Goal: Task Accomplishment & Management: Manage account settings

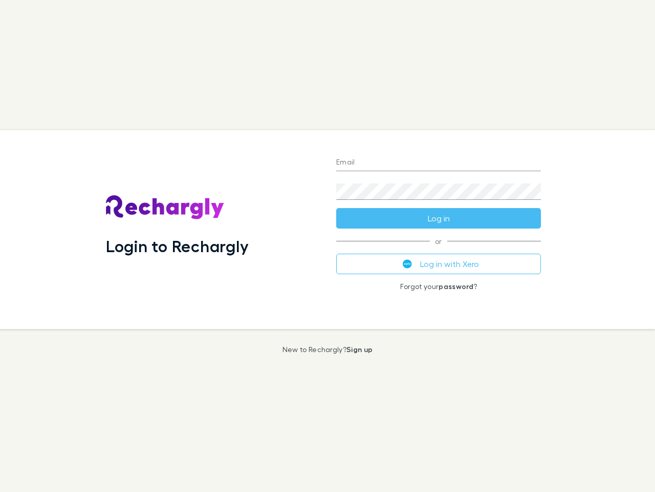
click at [328, 246] on div "Login to Rechargly" at bounding box center [213, 229] width 230 height 199
click at [439, 163] on input "Email" at bounding box center [438, 163] width 205 height 16
click at [439, 218] on form "Email Password Log in" at bounding box center [438, 187] width 205 height 82
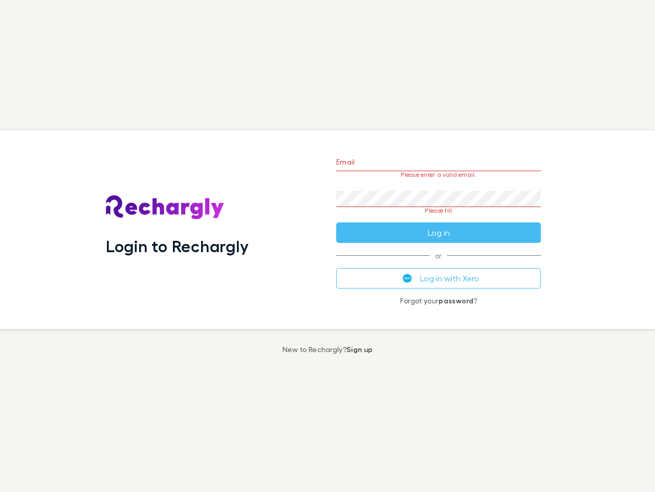
click at [439, 264] on div "Email Please enter a valid email. Password Please fill Log in or Log in with Xe…" at bounding box center [438, 229] width 221 height 199
